Goal: Task Accomplishment & Management: Manage account settings

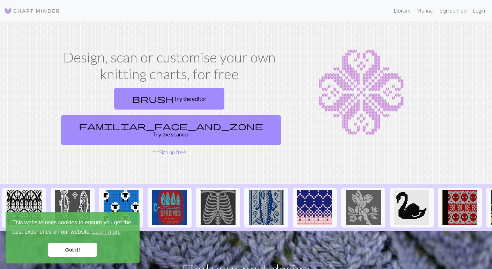
click at [174, 149] on link "Sign up free" at bounding box center [173, 152] width 28 height 7
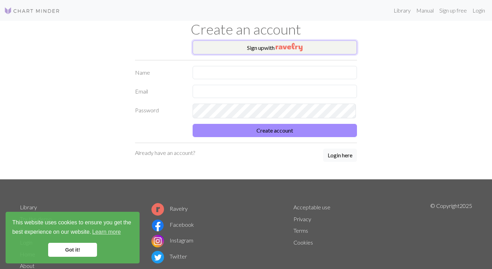
click at [240, 54] on button "Sign up with" at bounding box center [275, 47] width 164 height 14
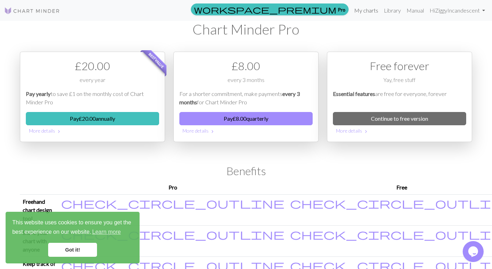
click at [354, 8] on link "My charts" at bounding box center [366, 10] width 30 height 14
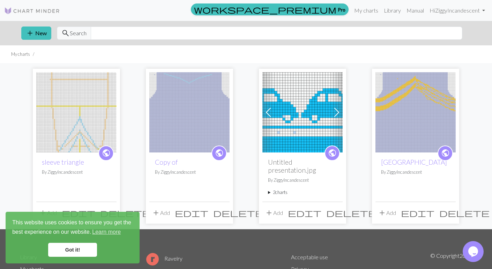
click at [450, 218] on span "delete" at bounding box center [464, 213] width 50 height 10
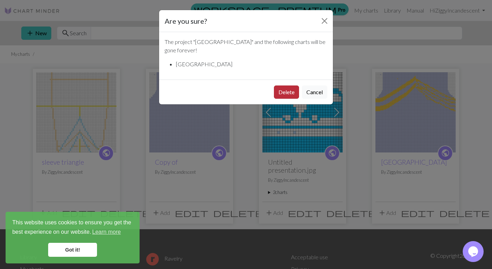
click at [284, 99] on button "Delete" at bounding box center [286, 91] width 25 height 13
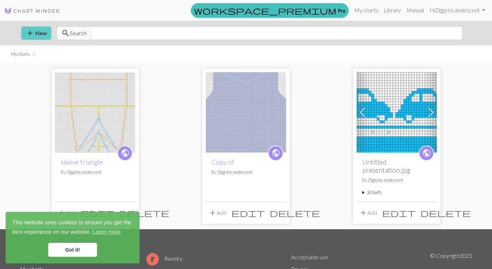
click at [36, 36] on button "add New" at bounding box center [36, 33] width 30 height 13
